Goal: Task Accomplishment & Management: Manage account settings

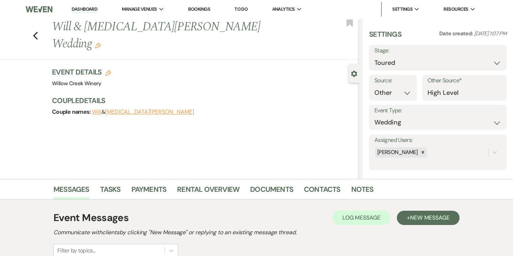
select select "5"
select select "14"
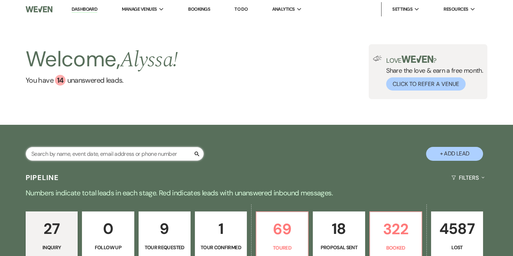
click at [108, 154] on input "text" at bounding box center [115, 154] width 178 height 14
type input "[PERSON_NAME]"
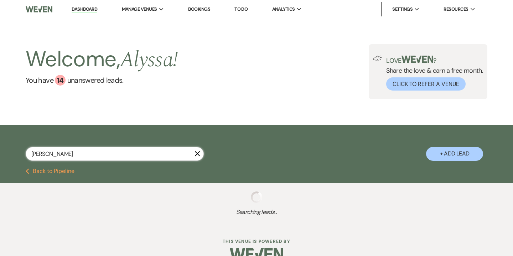
select select "5"
select select "8"
select select "4"
select select "6"
select select "8"
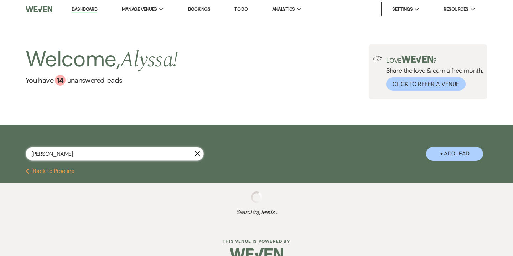
select select "6"
select select "8"
select select "4"
select select "8"
select select "10"
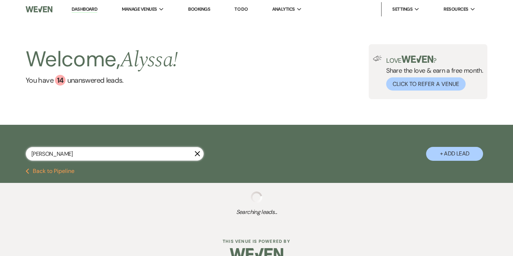
select select "8"
select select "5"
select select "8"
select select "5"
select select "8"
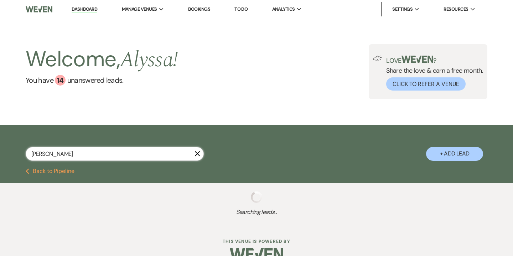
select select "5"
select select "8"
select select "5"
select select "8"
select select "5"
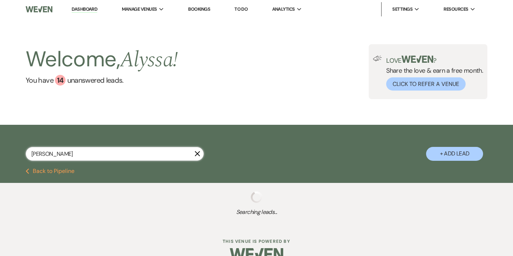
select select "8"
select select "5"
select select "8"
select select "6"
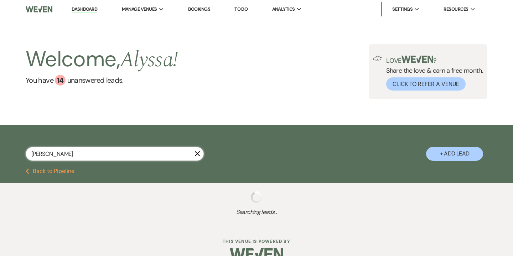
select select "8"
select select "5"
select select "8"
select select "5"
select select "8"
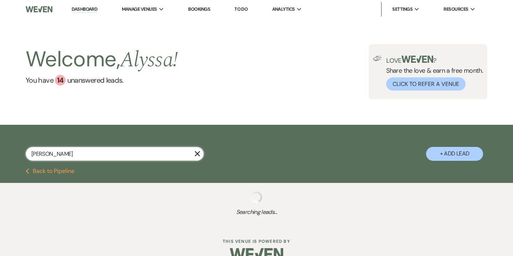
select select "5"
select select "8"
select select "5"
select select "8"
select select "7"
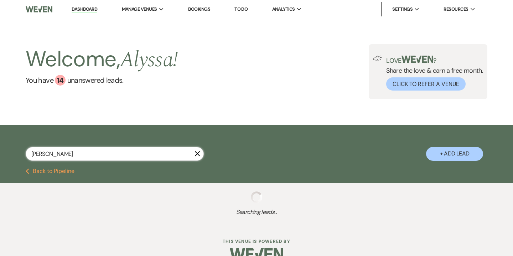
select select "8"
select select "5"
select select "8"
select select "9"
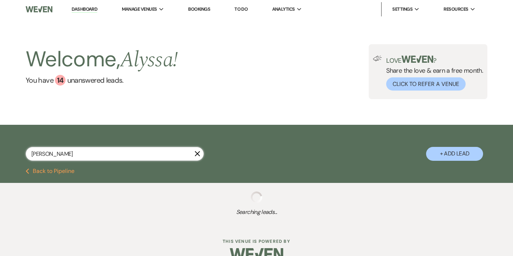
select select "8"
select select "5"
select select "8"
select select "5"
select select "8"
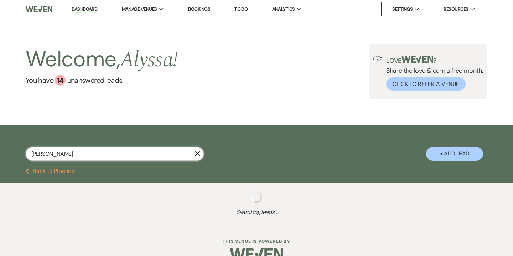
select select "2"
select select "8"
select select "2"
select select "8"
select select "2"
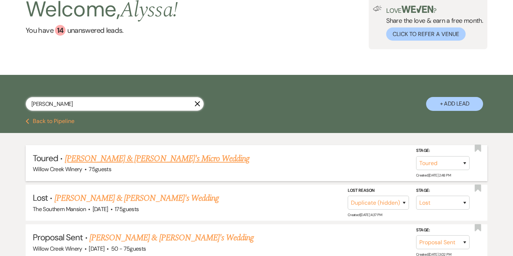
scroll to position [51, 0]
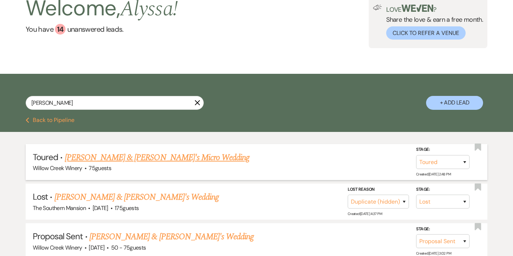
click at [110, 156] on link "[PERSON_NAME] & [PERSON_NAME]'s Micro Wedding" at bounding box center [157, 157] width 185 height 13
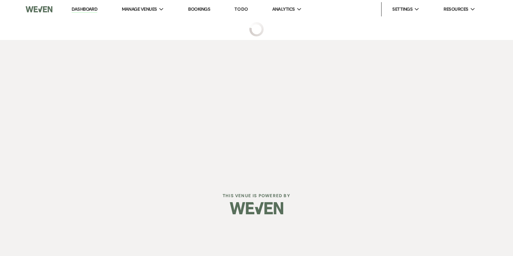
select select "5"
select select "14"
select select "16"
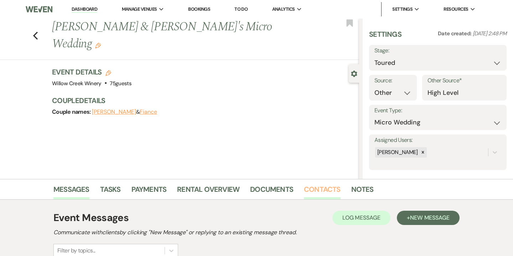
click at [323, 190] on link "Contacts" at bounding box center [322, 191] width 37 height 16
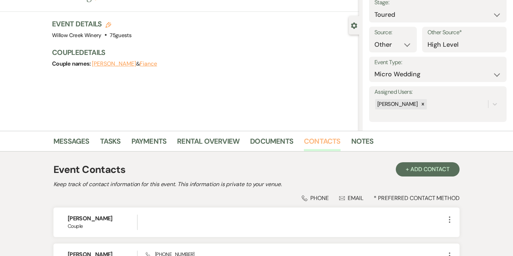
scroll to position [128, 0]
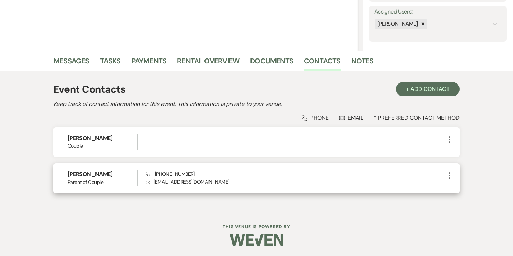
click at [449, 174] on icon "More" at bounding box center [449, 175] width 9 height 9
click at [467, 187] on button "Pencil Edit" at bounding box center [466, 189] width 42 height 12
select select "3"
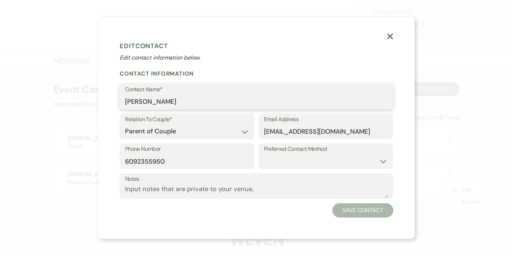
click at [163, 100] on input "[PERSON_NAME]" at bounding box center [256, 102] width 263 height 14
type input "[PERSON_NAME] & [PERSON_NAME]"
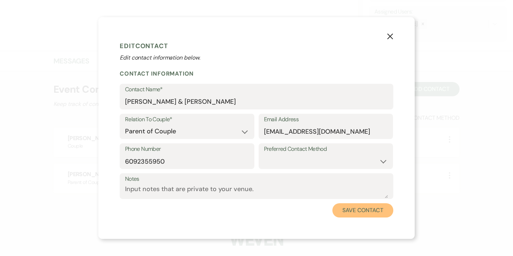
click at [355, 215] on button "Save Contact" at bounding box center [362, 210] width 61 height 14
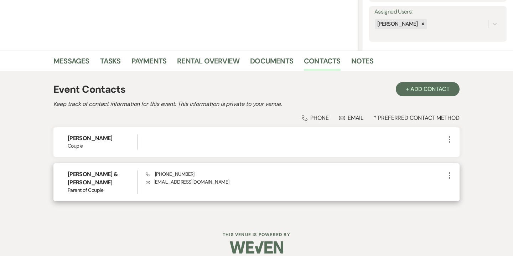
click at [450, 173] on icon "More" at bounding box center [449, 175] width 9 height 9
click at [466, 188] on button "Pencil Edit" at bounding box center [466, 189] width 42 height 12
select select "3"
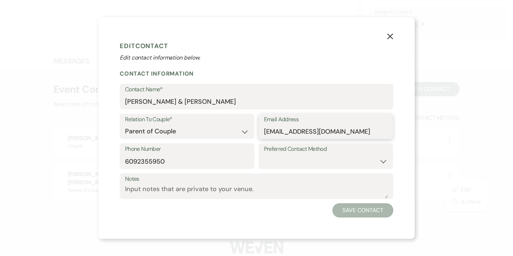
drag, startPoint x: 281, startPoint y: 134, endPoint x: 302, endPoint y: 133, distance: 21.4
click at [302, 133] on input "[EMAIL_ADDRESS][DOMAIN_NAME]" at bounding box center [326, 131] width 124 height 14
click at [182, 99] on input "[PERSON_NAME] & [PERSON_NAME]" at bounding box center [256, 102] width 263 height 14
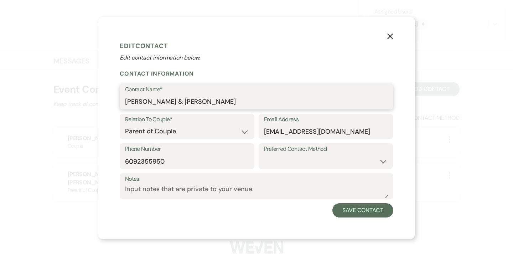
paste input "cacella"
click at [169, 103] on input "[PERSON_NAME] & [PERSON_NAME]" at bounding box center [256, 102] width 263 height 14
type input "[PERSON_NAME] & [PERSON_NAME]"
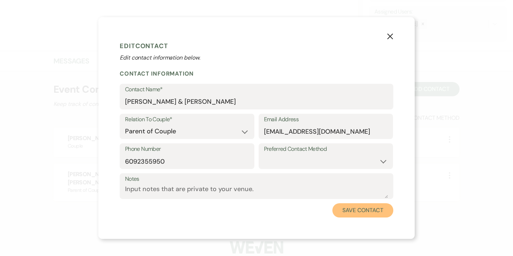
click at [367, 207] on button "Save Contact" at bounding box center [362, 210] width 61 height 14
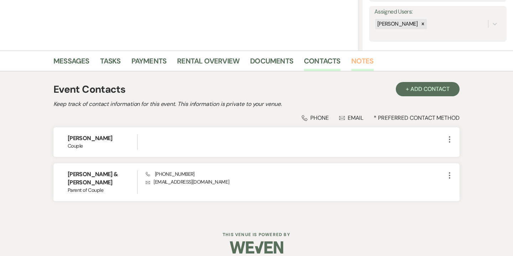
click at [360, 63] on link "Notes" at bounding box center [362, 63] width 22 height 16
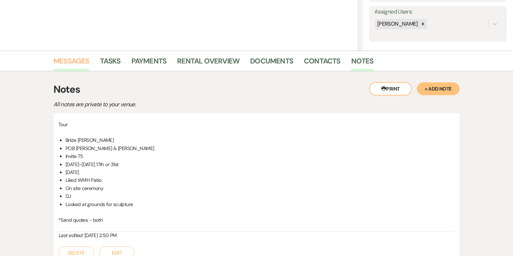
click at [83, 57] on link "Messages" at bounding box center [71, 63] width 36 height 16
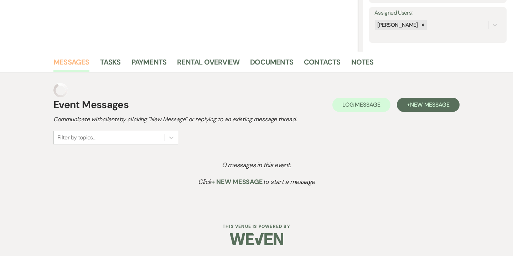
scroll to position [113, 0]
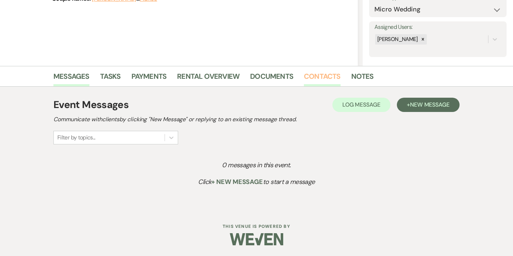
click at [327, 81] on link "Contacts" at bounding box center [322, 79] width 37 height 16
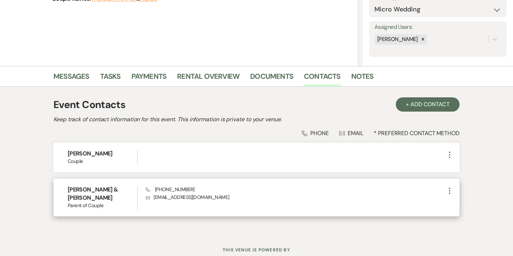
click at [451, 190] on icon "More" at bounding box center [449, 190] width 9 height 9
click at [462, 202] on button "Pencil Edit" at bounding box center [466, 204] width 42 height 12
select select "3"
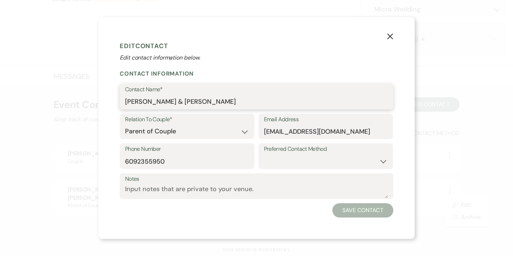
drag, startPoint x: 144, startPoint y: 101, endPoint x: 168, endPoint y: 103, distance: 23.6
click at [168, 103] on input "[PERSON_NAME] & [PERSON_NAME]" at bounding box center [256, 102] width 263 height 14
type input "[PERSON_NAME]"
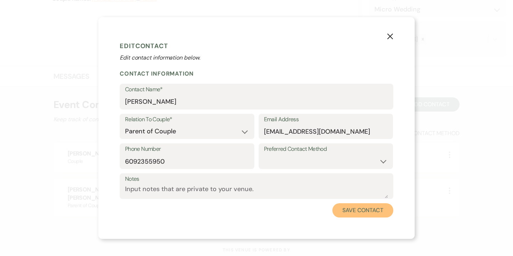
click at [362, 209] on button "Save Contact" at bounding box center [362, 210] width 61 height 14
